Goal: Navigation & Orientation: Find specific page/section

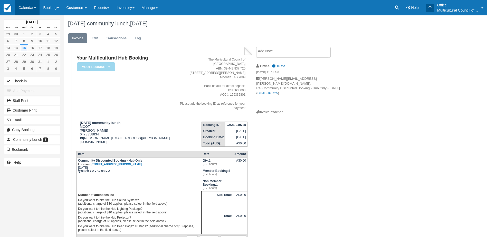
click at [31, 8] on link "Calendar" at bounding box center [27, 7] width 25 height 15
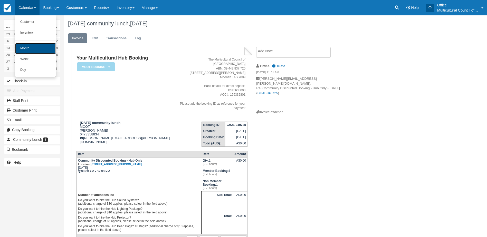
click at [36, 50] on link "Month" at bounding box center [35, 48] width 41 height 11
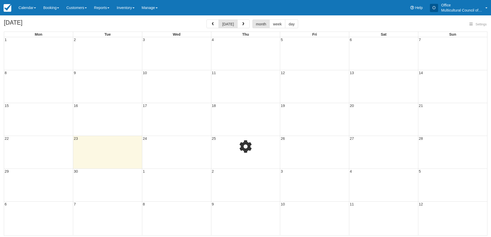
select select
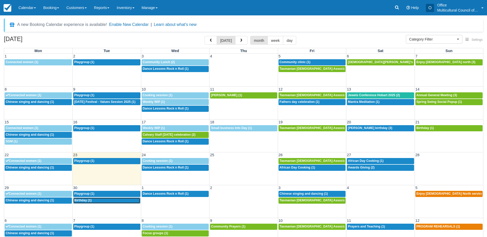
click at [106, 202] on div "12p Birthday (1)" at bounding box center [106, 201] width 65 height 4
select select
